Goal: Task Accomplishment & Management: Use online tool/utility

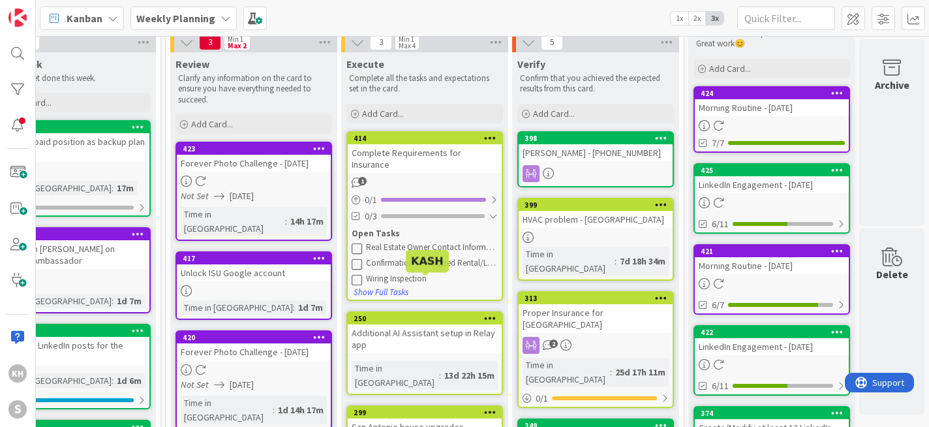
scroll to position [50, 230]
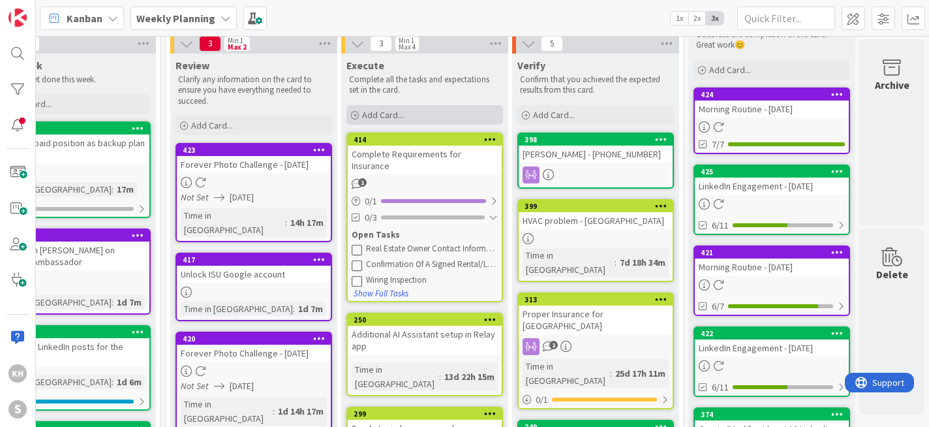
click at [370, 117] on span "Add Card..." at bounding box center [383, 115] width 42 height 12
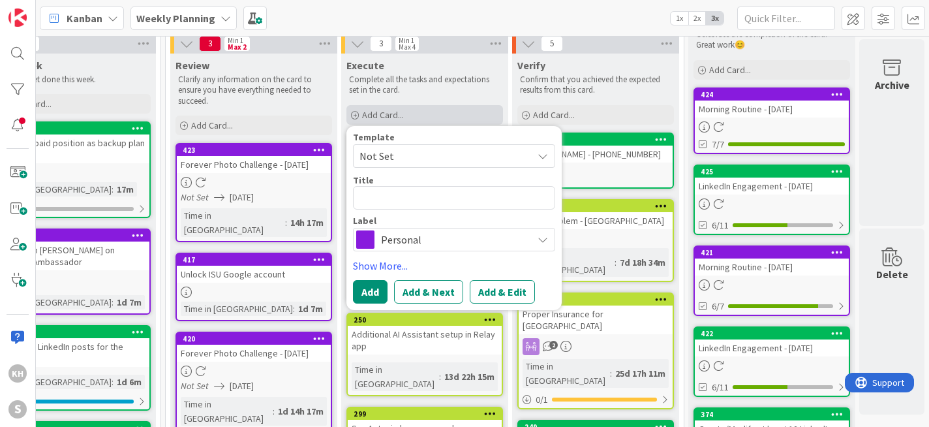
type textarea "x"
type textarea "A"
type textarea "x"
type textarea "Au"
type textarea "x"
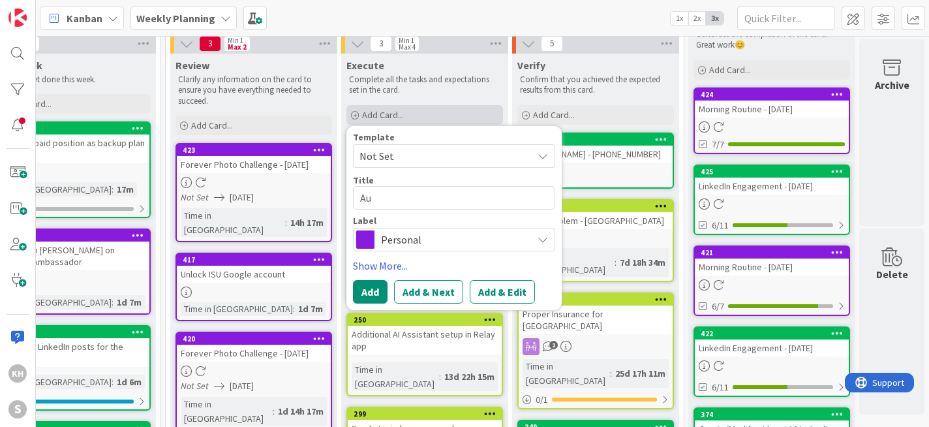
type textarea "Aut"
type textarea "x"
type textarea "Auth"
type textarea "x"
type textarea "Authe"
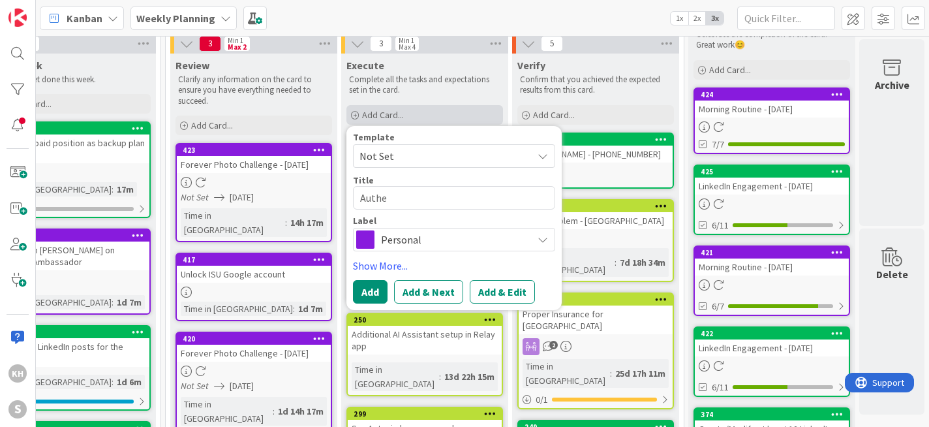
type textarea "x"
type textarea "Authen"
type textarea "x"
type textarea "Autheni"
type textarea "x"
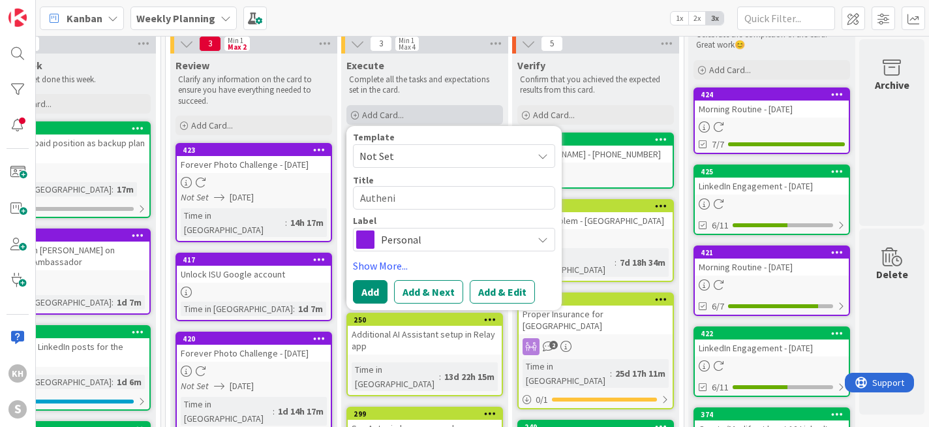
type textarea "Authenic"
type textarea "x"
type textarea "Authenica"
type textarea "x"
type textarea "Authenicat"
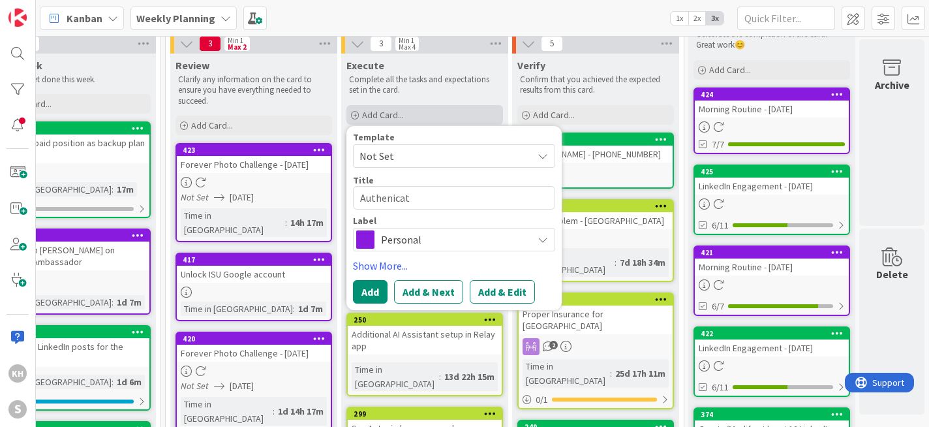
type textarea "x"
type textarea "Authenicate"
type textarea "x"
type textarea "Authenicate"
type textarea "x"
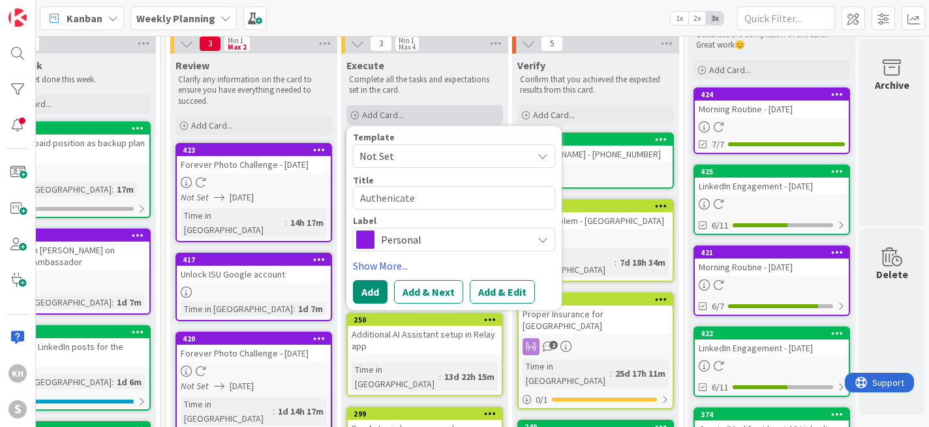
type textarea "Authenticate"
type textarea "x"
type textarea "Authenticate"
type textarea "x"
type textarea "Authenticate G"
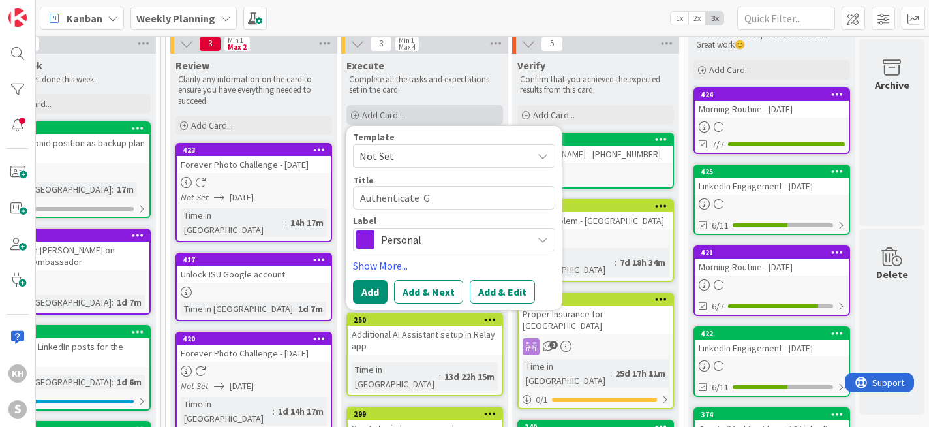
type textarea "x"
type textarea "Authenticate Go"
type textarea "x"
type textarea "Authenticate Goo"
type textarea "x"
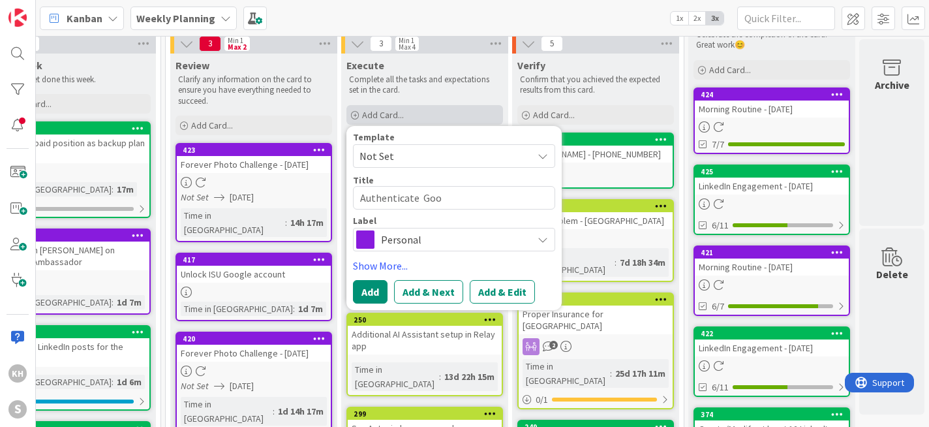
type textarea "Authenticate Go"
type textarea "x"
type textarea "Authenticate G"
type textarea "x"
type textarea "Authenticate"
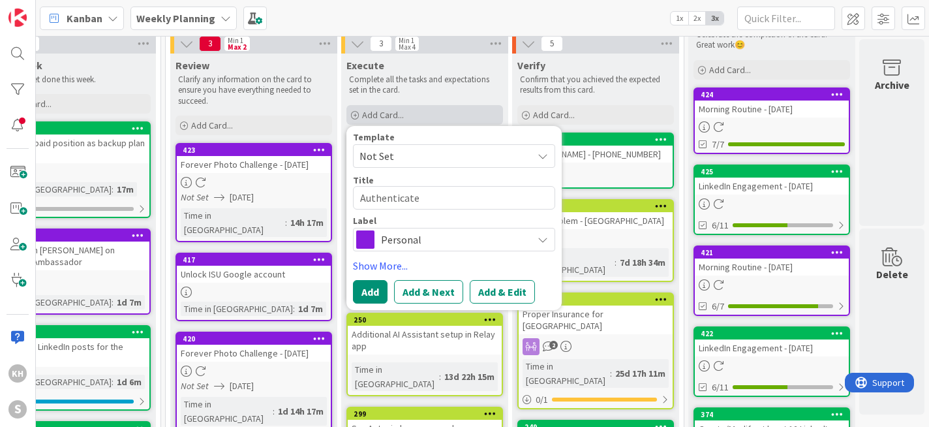
type textarea "x"
type textarea "Authenticate"
type textarea "x"
type textarea "Authenticate G"
type textarea "x"
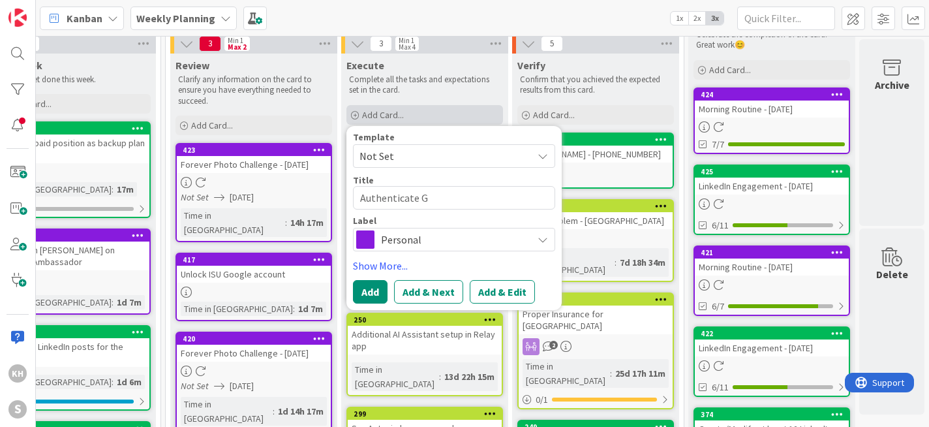
type textarea "Authenticate Go"
type textarea "x"
type textarea "Authenticate Goo"
type textarea "x"
type textarea "Authenticate Goog"
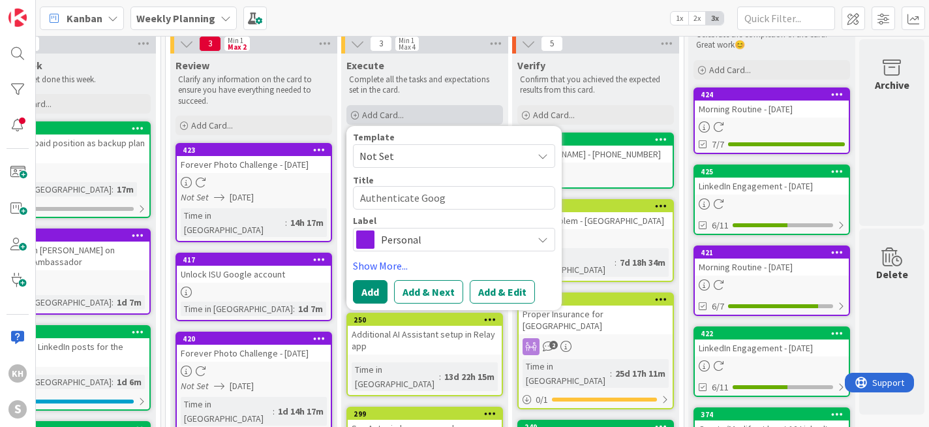
type textarea "x"
type textarea "Authenticate Googl"
type textarea "x"
type textarea "Authenticate Google"
type textarea "x"
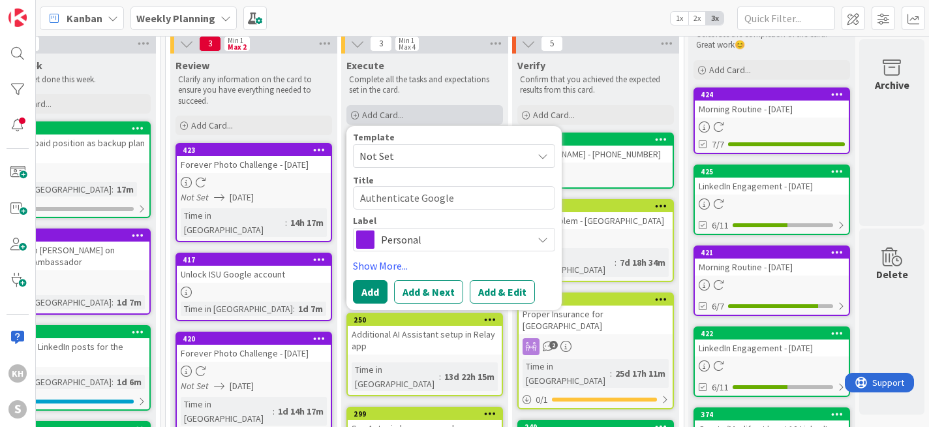
type textarea "Authenticate Google"
type textarea "x"
type textarea "Authenticate Google e"
type textarea "x"
type textarea "Authenticate Google em"
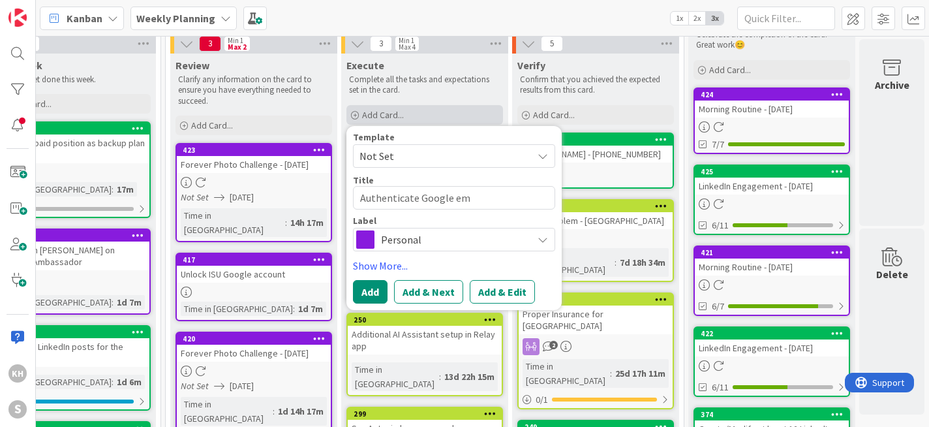
type textarea "x"
type textarea "Authenticate Google ema"
type textarea "x"
type textarea "Authenticate Google emai"
type textarea "x"
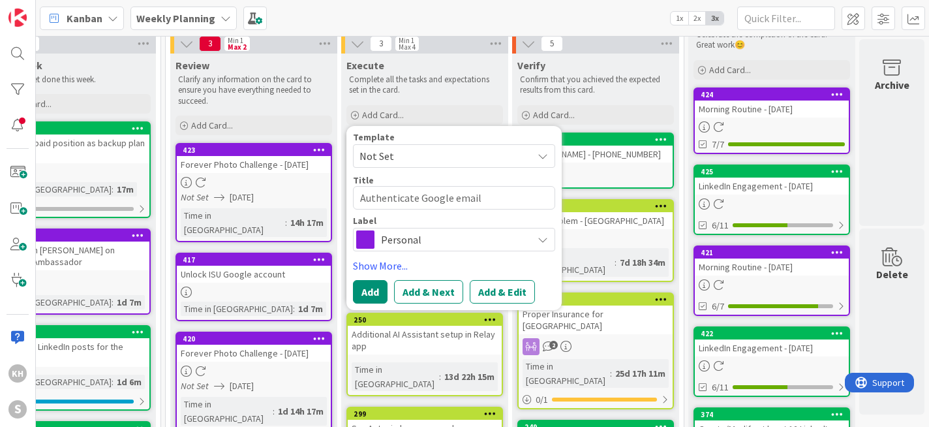
type textarea "Authenticate Google email"
click at [544, 237] on icon at bounding box center [543, 239] width 10 height 10
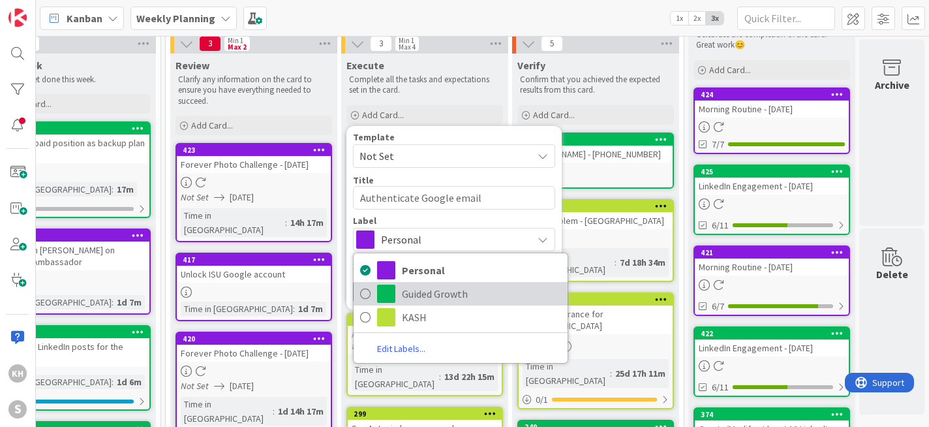
click at [441, 295] on span "Guided Growth" at bounding box center [481, 294] width 159 height 20
type textarea "x"
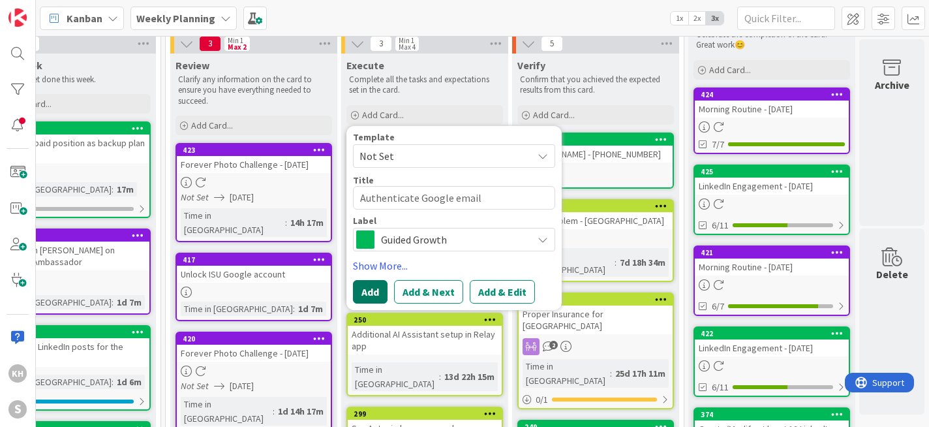
click at [366, 294] on button "Add" at bounding box center [370, 291] width 35 height 23
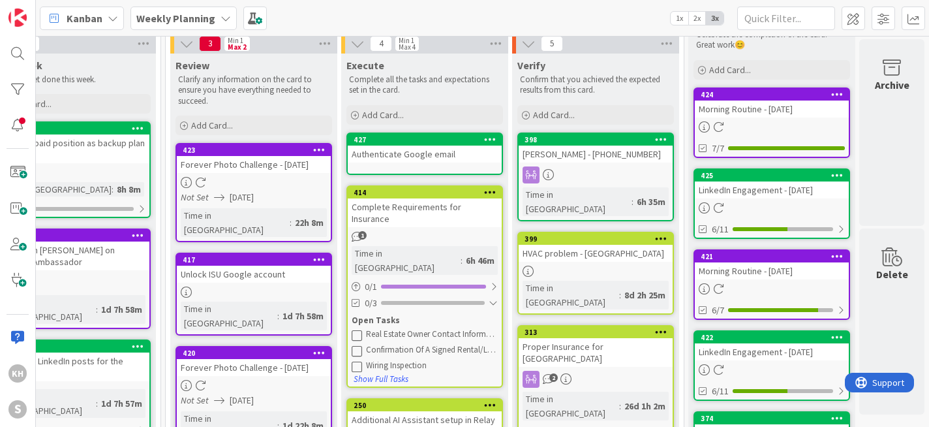
click at [463, 157] on div "Authenticate Google email" at bounding box center [425, 154] width 154 height 17
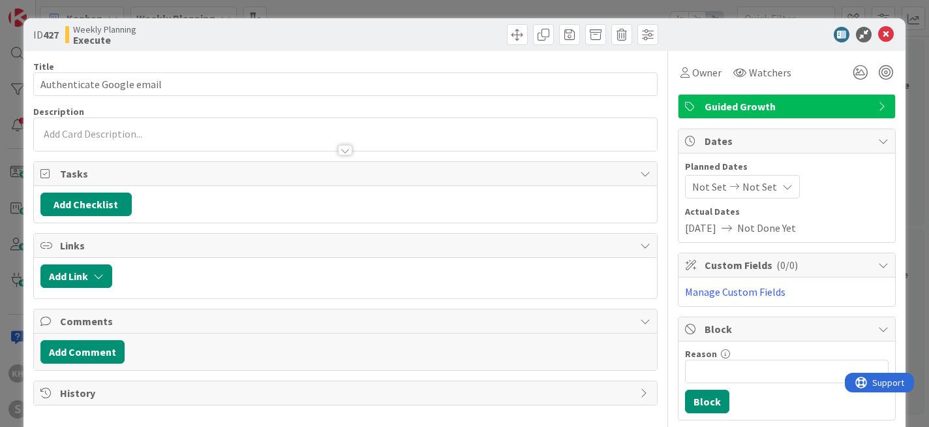
click at [425, 129] on div at bounding box center [346, 134] width 624 height 33
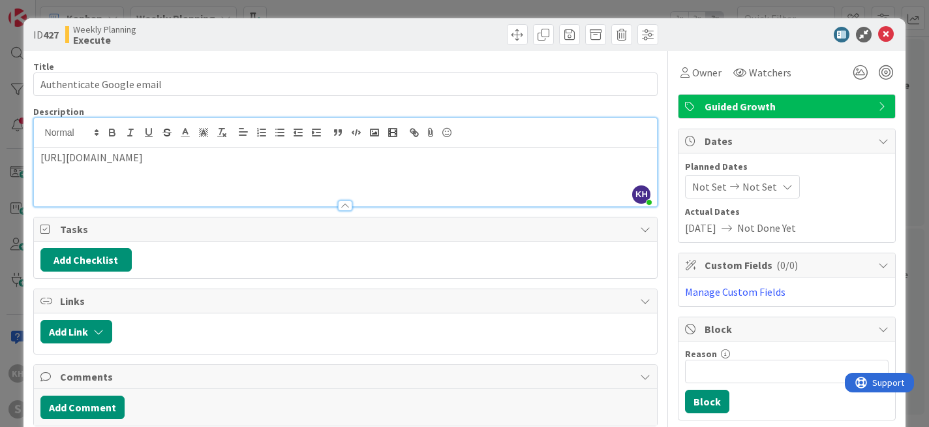
drag, startPoint x: 41, startPoint y: 160, endPoint x: 58, endPoint y: 163, distance: 17.3
click at [41, 160] on p "[URL][DOMAIN_NAME]" at bounding box center [345, 157] width 611 height 15
click at [199, 155] on p "Complete Step 3 after 48 hours" at bounding box center [345, 157] width 611 height 15
click at [878, 37] on icon at bounding box center [886, 35] width 16 height 16
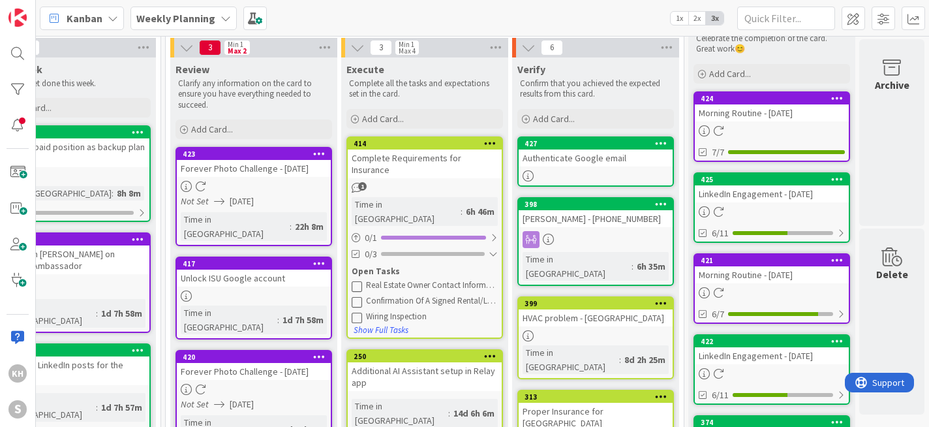
scroll to position [63, 230]
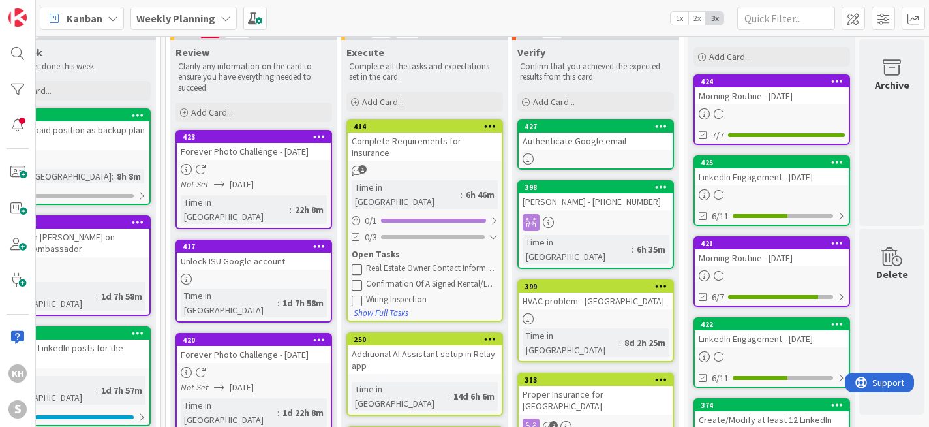
drag, startPoint x: 395, startPoint y: 140, endPoint x: 142, endPoint y: 1, distance: 289.1
click at [356, 264] on icon at bounding box center [357, 269] width 10 height 10
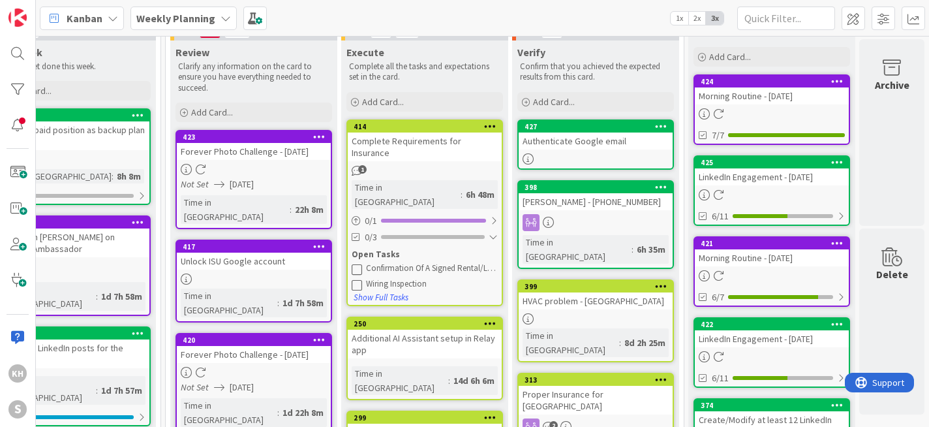
click at [356, 264] on icon at bounding box center [357, 269] width 10 height 10
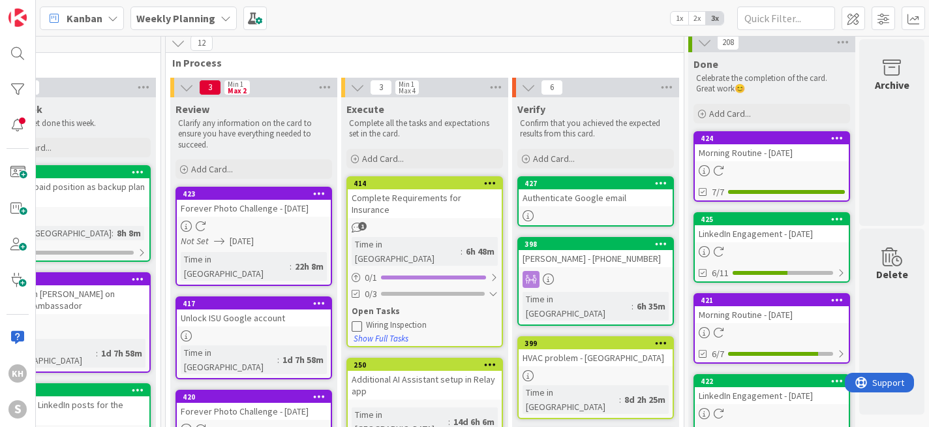
scroll to position [0, 230]
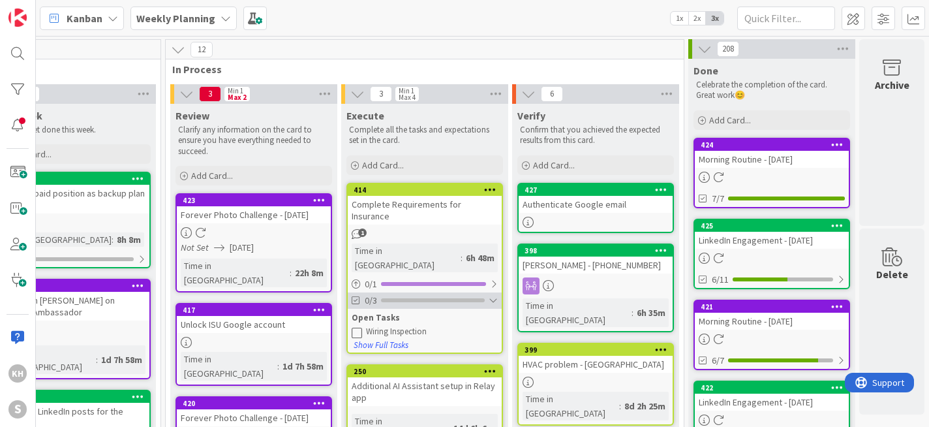
click at [489, 295] on div at bounding box center [493, 300] width 9 height 10
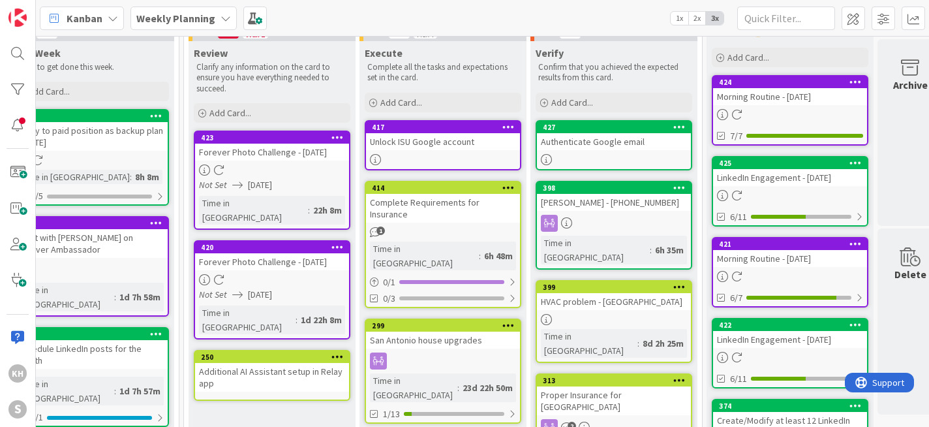
scroll to position [80, 209]
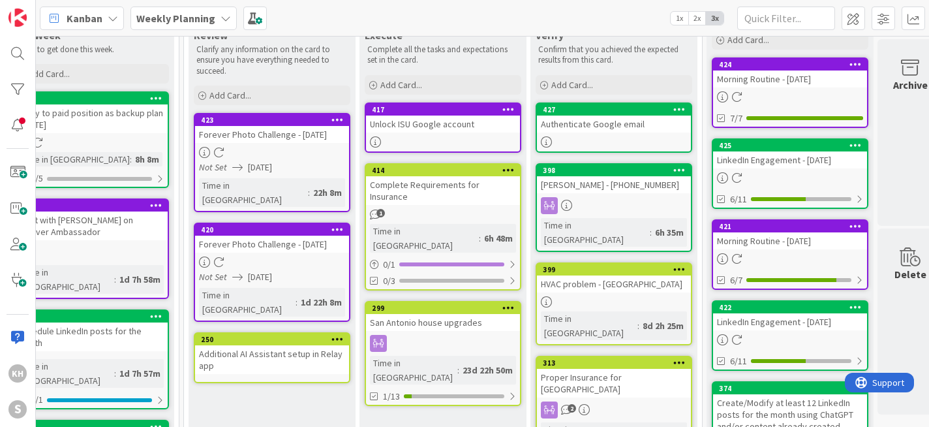
click at [154, 97] on icon at bounding box center [156, 97] width 12 height 9
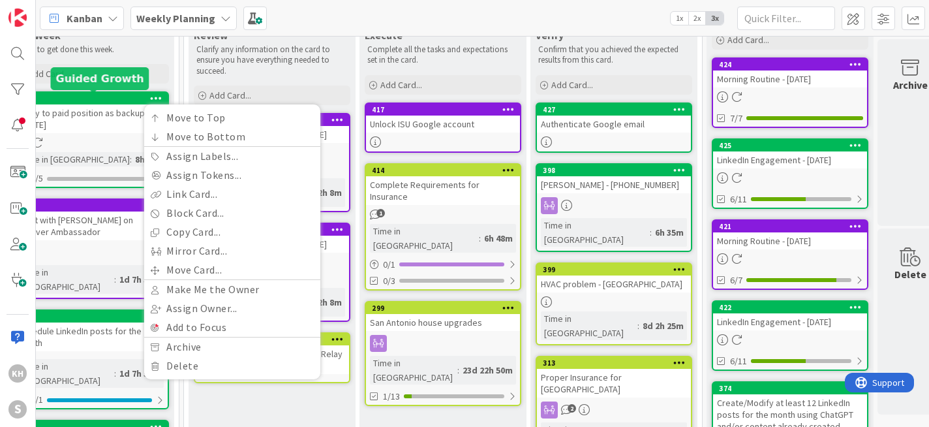
click at [104, 97] on div "426" at bounding box center [94, 98] width 148 height 9
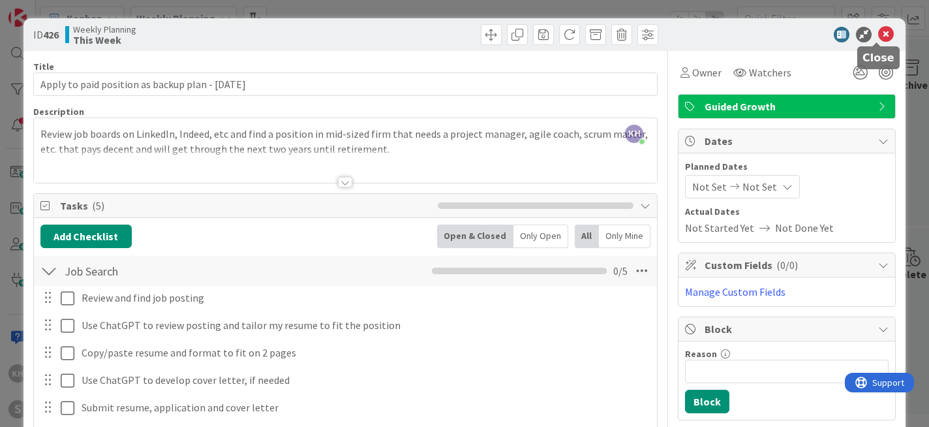
click at [880, 32] on icon at bounding box center [886, 35] width 16 height 16
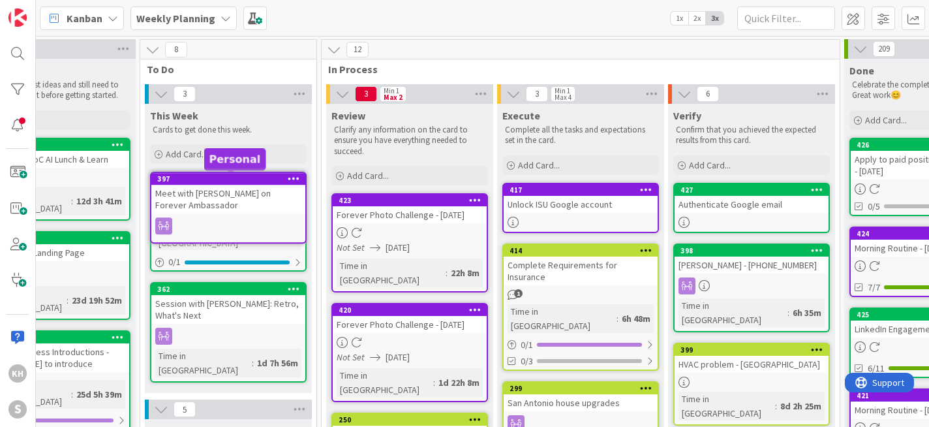
scroll to position [0, 66]
